Goal: Task Accomplishment & Management: Complete application form

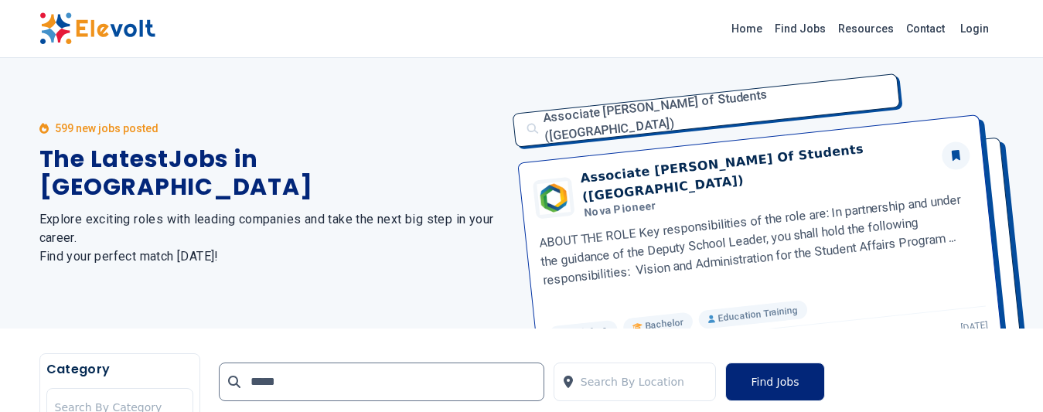
type input "*****"
click at [756, 376] on button "Find Jobs" at bounding box center [774, 381] width 99 height 39
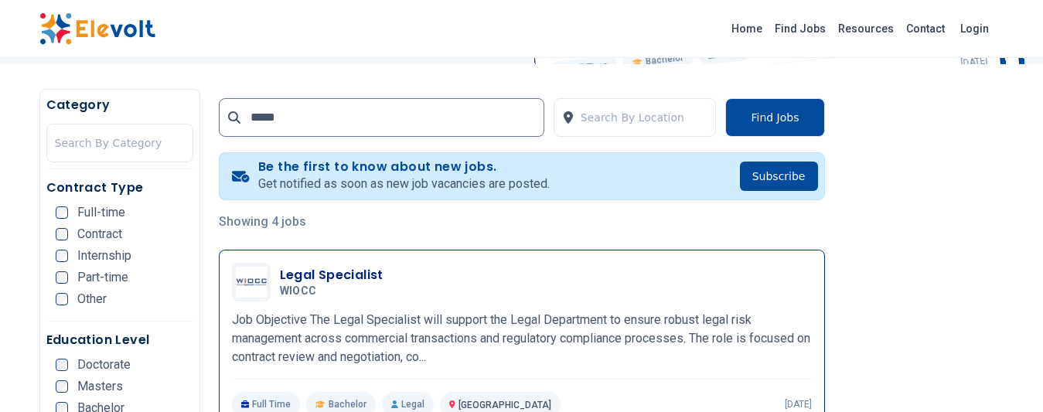
scroll to position [257, 0]
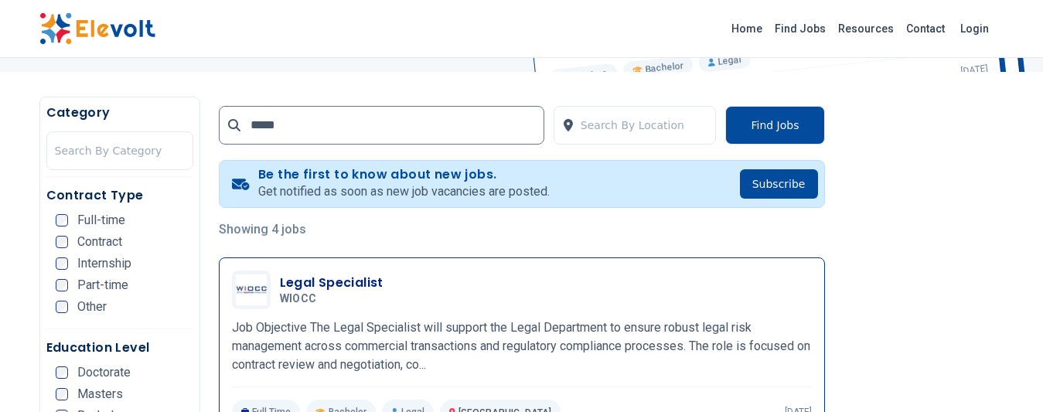
click at [328, 284] on h3 "Legal Specialist" at bounding box center [332, 283] width 104 height 19
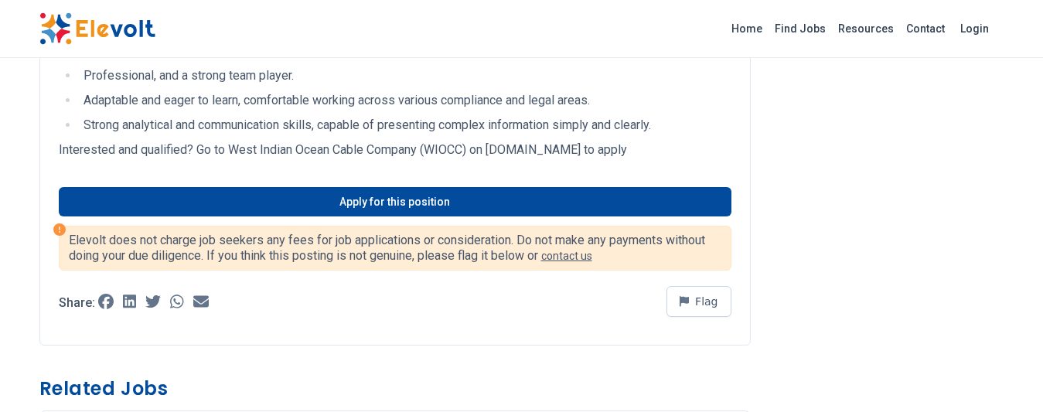
scroll to position [1484, 0]
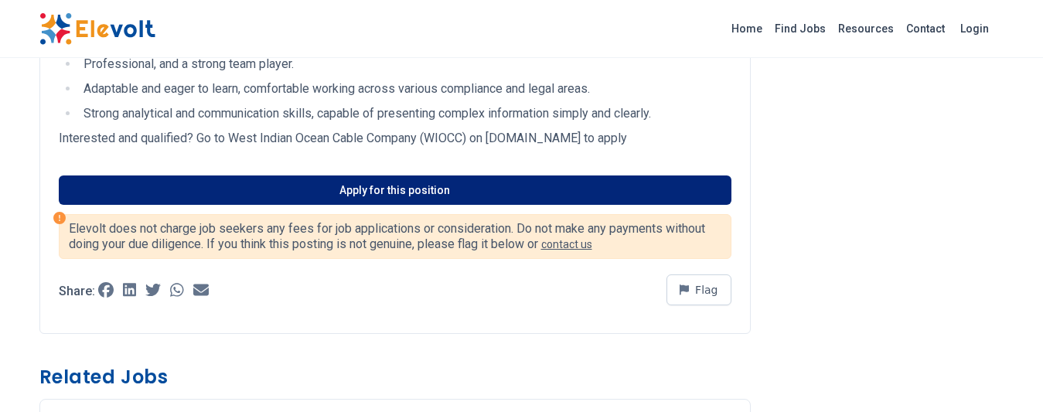
click at [577, 205] on link "Apply for this position" at bounding box center [395, 189] width 672 height 29
